Goal: Find specific page/section: Find specific page/section

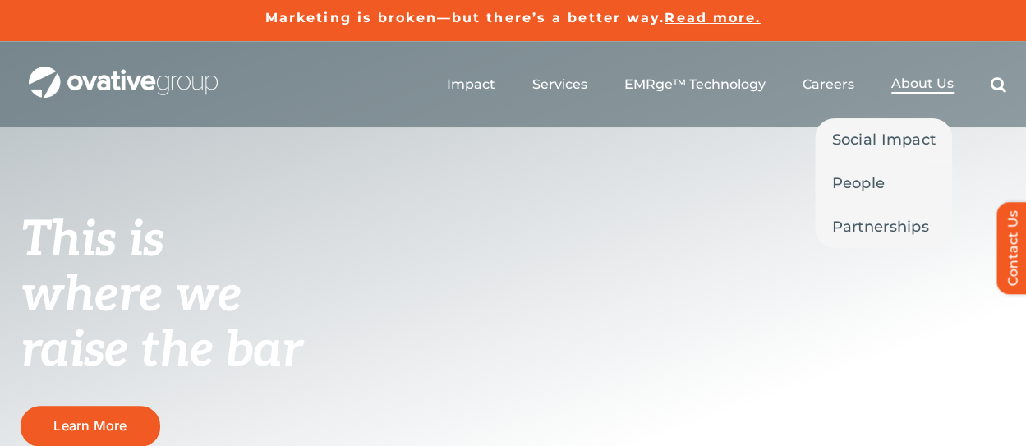
click at [915, 81] on span "About Us" at bounding box center [922, 84] width 62 height 16
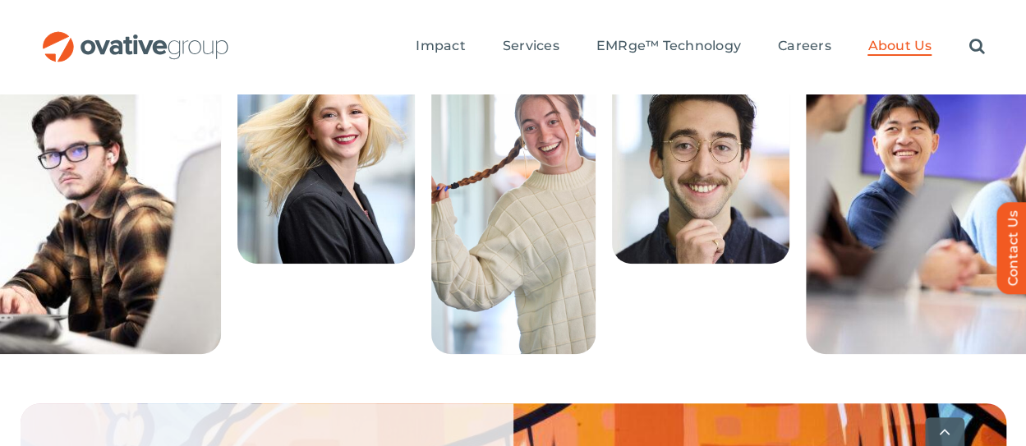
scroll to position [3983, 0]
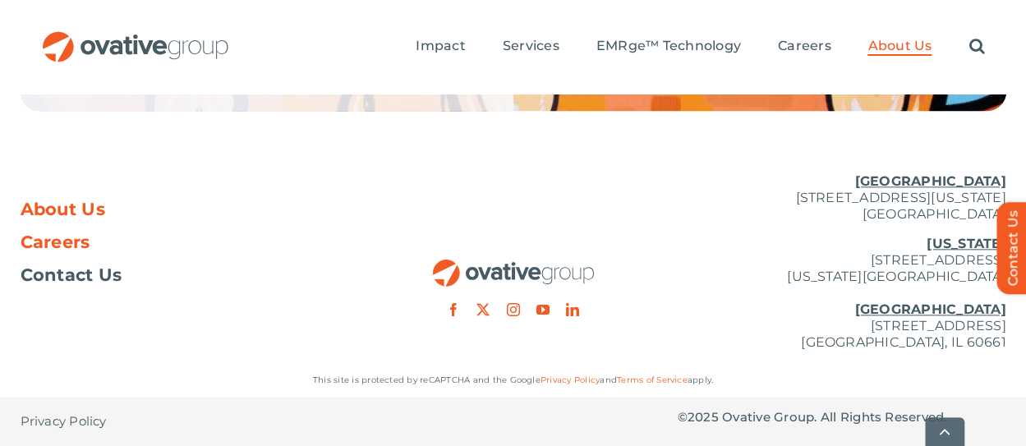
click at [69, 246] on span "Careers" at bounding box center [56, 242] width 70 height 16
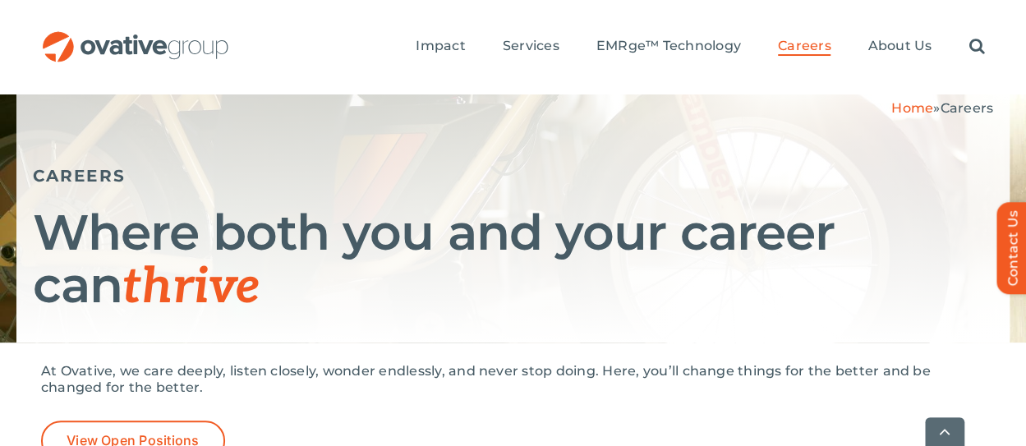
scroll to position [212, 0]
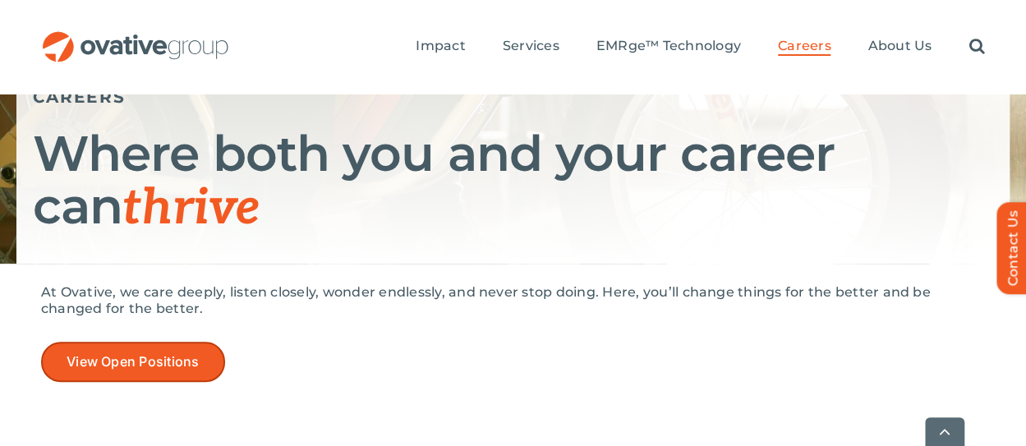
click at [187, 346] on link "View Open Positions" at bounding box center [133, 362] width 184 height 40
